Goal: Transaction & Acquisition: Register for event/course

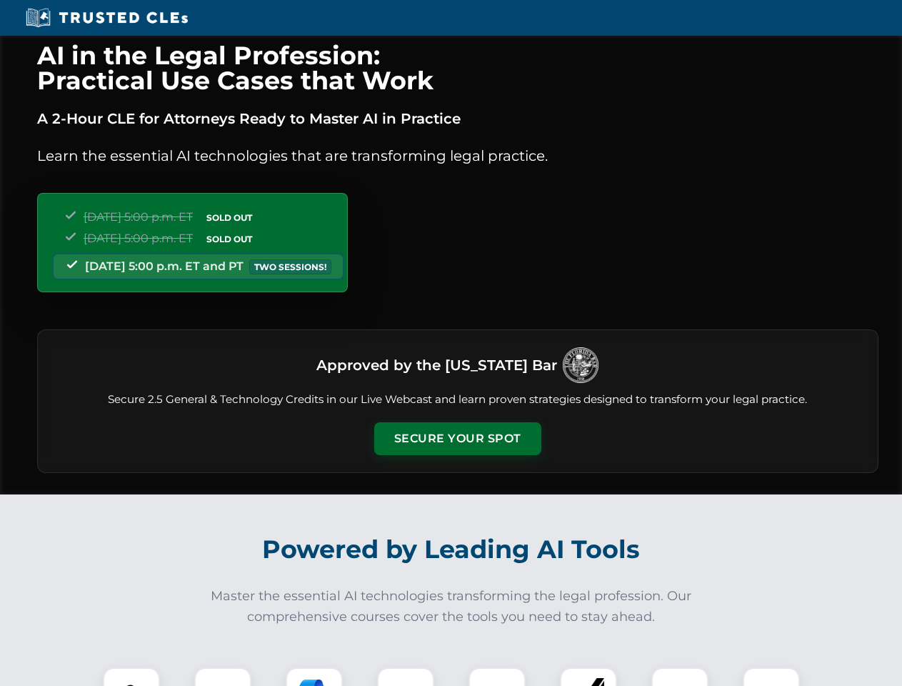
click at [457, 439] on button "Secure Your Spot" at bounding box center [457, 438] width 167 height 33
click at [131, 676] on img at bounding box center [131, 695] width 41 height 41
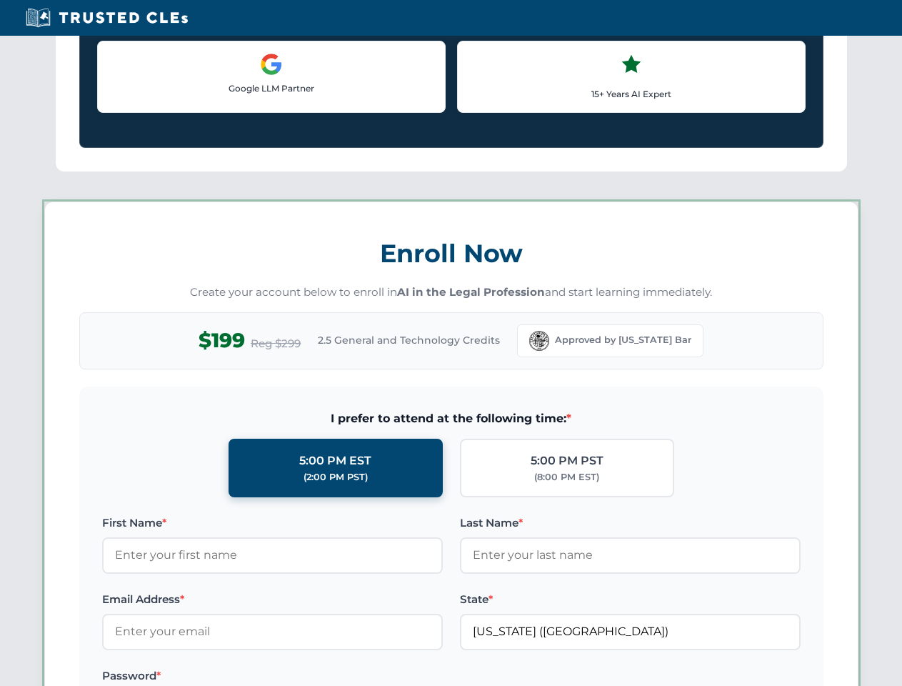
click at [314, 676] on label "Password *" at bounding box center [272, 675] width 341 height 17
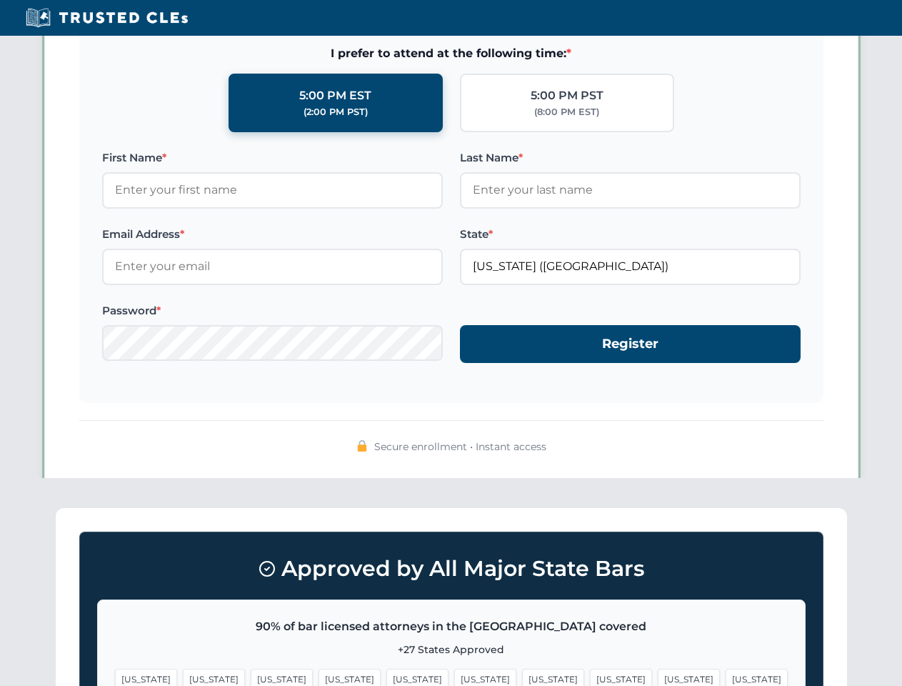
click at [658, 676] on span "[US_STATE]" at bounding box center [689, 679] width 62 height 21
